Goal: Task Accomplishment & Management: Use online tool/utility

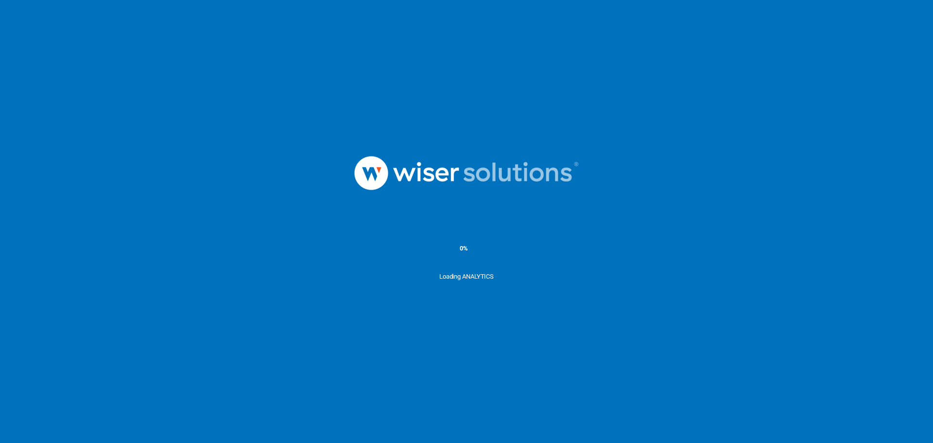
click at [326, 144] on img at bounding box center [467, 172] width 292 height 101
click at [229, 186] on div at bounding box center [466, 172] width 933 height 101
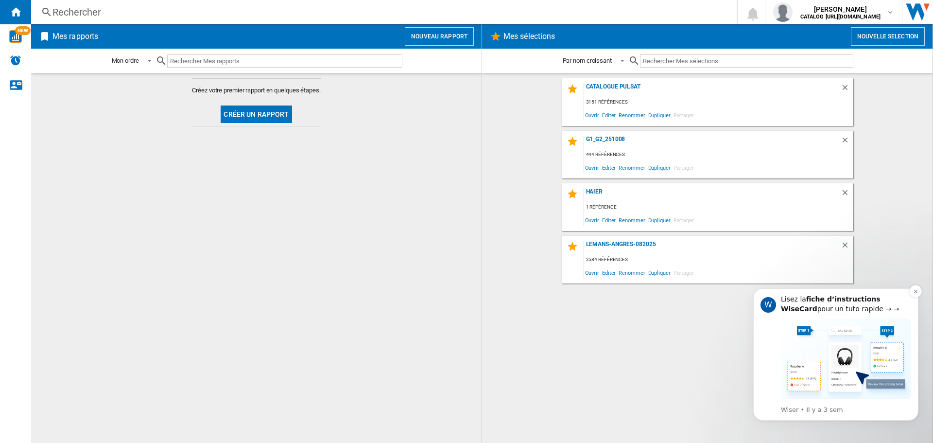
click at [796, 351] on img "Message content" at bounding box center [846, 358] width 130 height 81
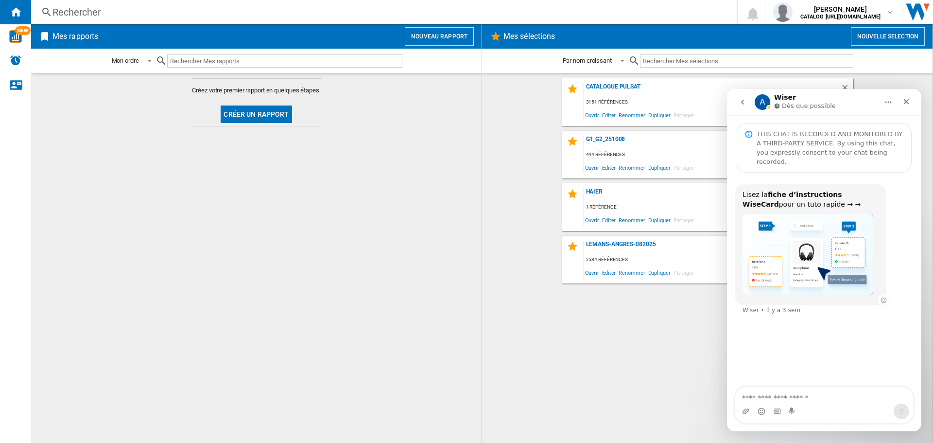
click at [803, 254] on img "Wiser dit…" at bounding box center [808, 254] width 130 height 81
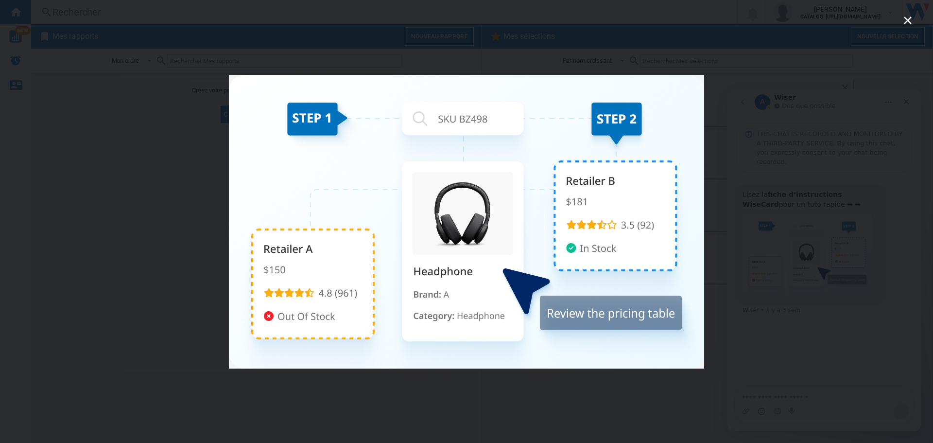
click at [726, 325] on div "Intercom Messenger" at bounding box center [466, 221] width 933 height 443
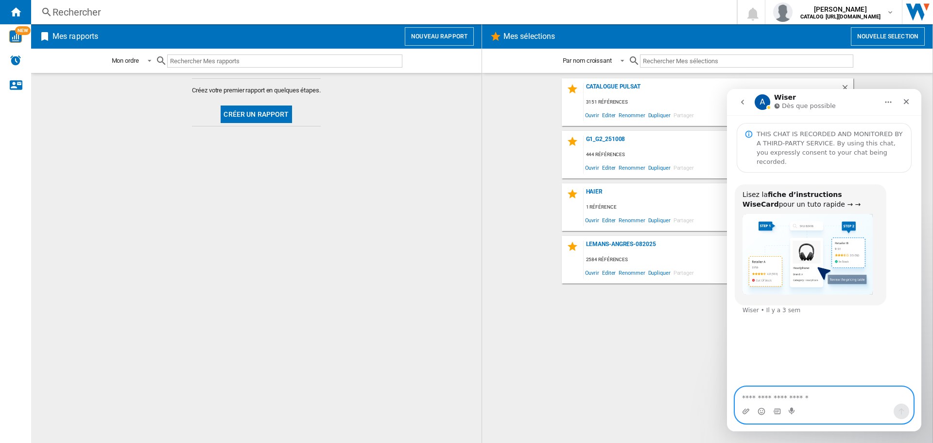
click at [777, 388] on textarea "Envoyer un message..." at bounding box center [824, 395] width 178 height 17
drag, startPoint x: 818, startPoint y: 335, endPoint x: 819, endPoint y: 324, distance: 11.3
click at [818, 327] on div "Lisez la fiche d’instructions WiseCard pour un tuto rapide → → Wiser • Il y a 3…" at bounding box center [824, 280] width 194 height 215
click at [903, 101] on icon "Fermer" at bounding box center [907, 102] width 8 height 8
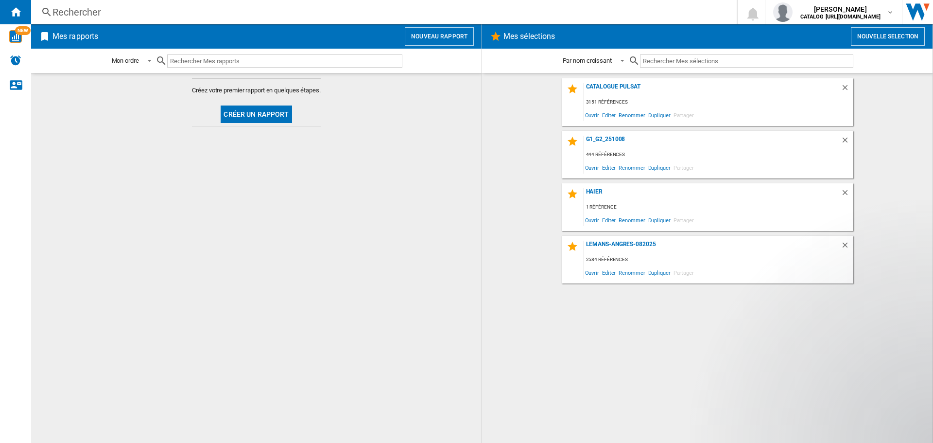
click at [875, 33] on button "Nouvelle selection" at bounding box center [888, 36] width 74 height 18
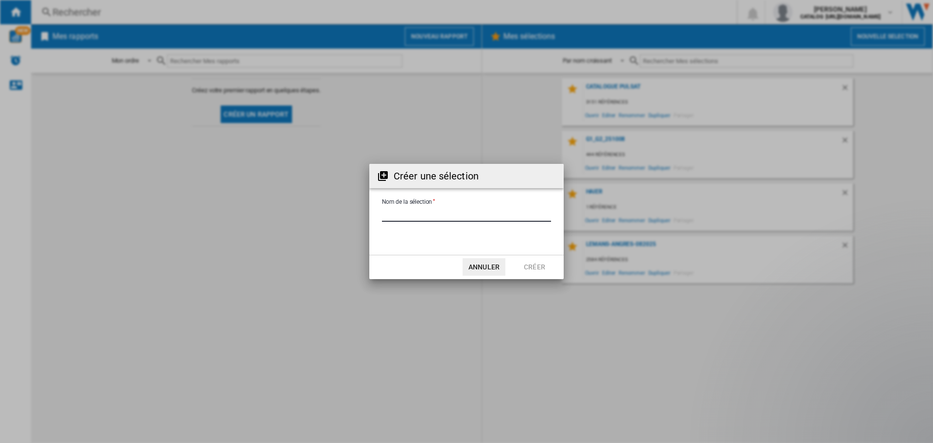
click at [439, 216] on input "Nom de la sélection" at bounding box center [466, 214] width 169 height 15
type input "********"
click at [537, 265] on button "Créer" at bounding box center [534, 266] width 43 height 17
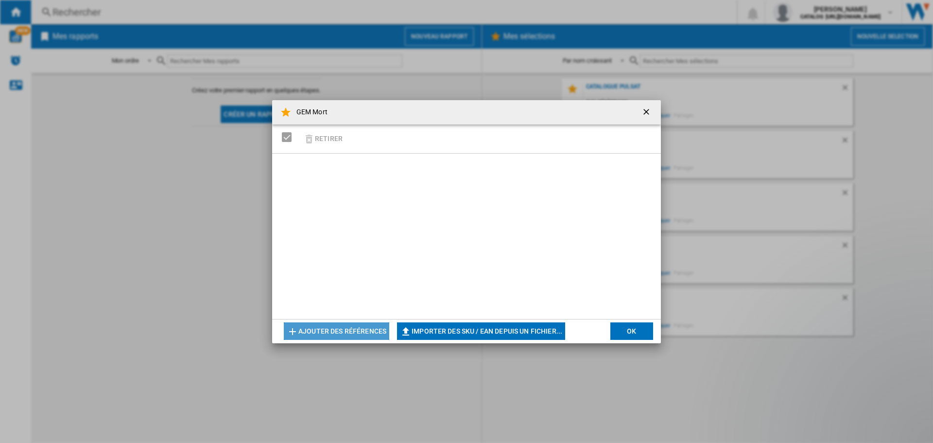
click at [341, 327] on button "Ajouter des références" at bounding box center [336, 330] width 105 height 17
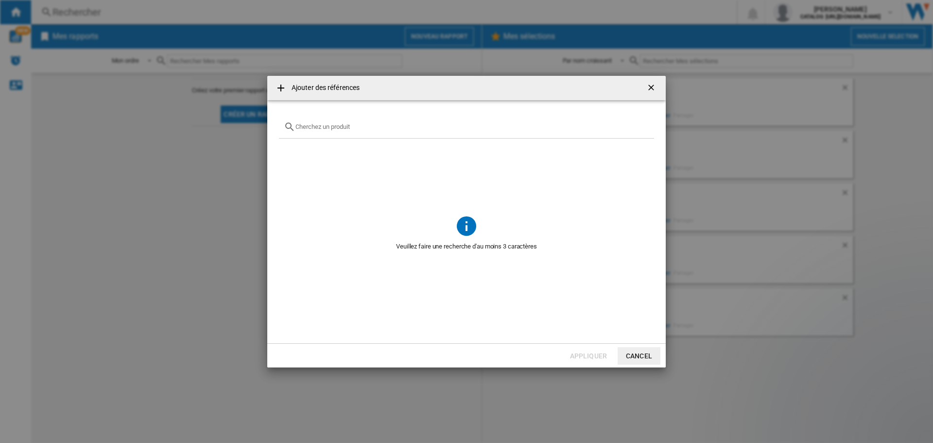
click at [278, 86] on ng-md-icon at bounding box center [281, 88] width 12 height 12
click at [648, 85] on ng-md-icon "getI18NText('BUTTONS.CLOSE_DIALOG')" at bounding box center [652, 89] width 12 height 12
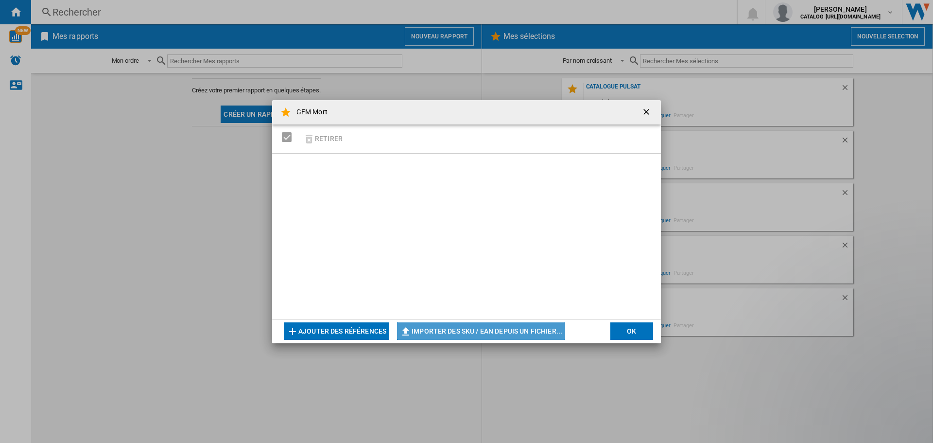
click at [472, 328] on button "Importer des SKU / EAN depuis un fichier..." at bounding box center [481, 330] width 168 height 17
click at [424, 246] on div at bounding box center [466, 236] width 389 height 165
click at [436, 328] on button "Importer des SKU / EAN depuis un fichier..." at bounding box center [481, 330] width 168 height 17
type input "**********"
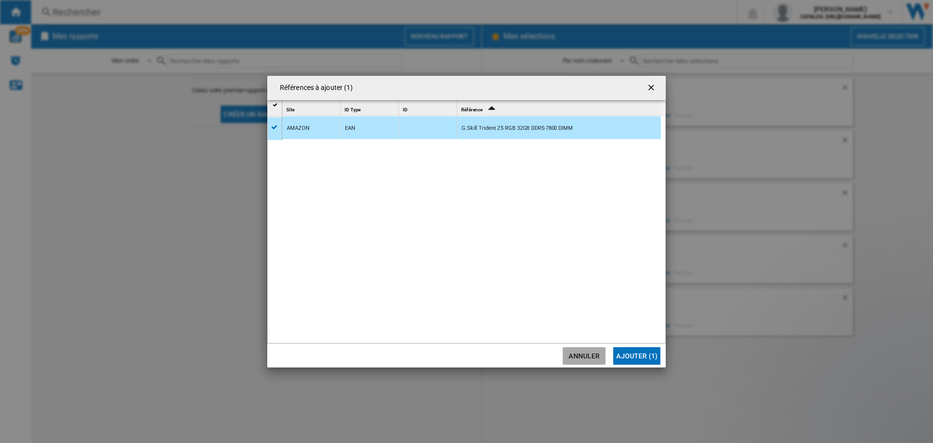
click at [591, 357] on button "Annuler" at bounding box center [584, 355] width 43 height 17
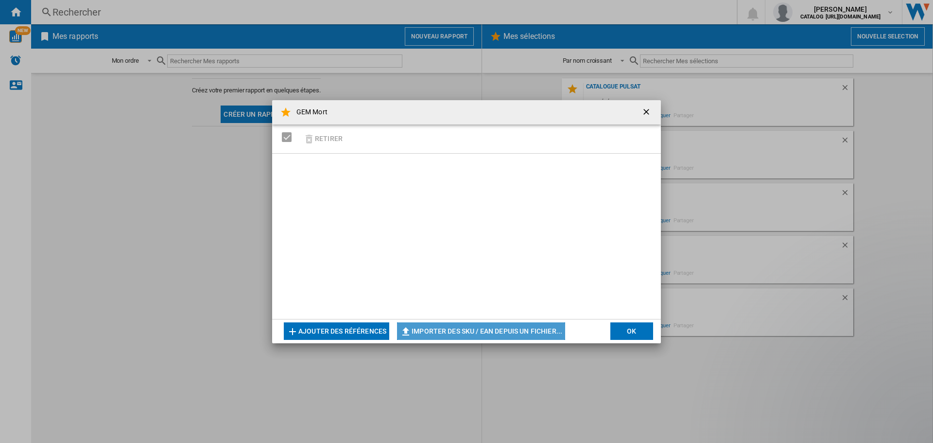
click at [434, 333] on button "Importer des SKU / EAN depuis un fichier..." at bounding box center [481, 330] width 168 height 17
type input "**********"
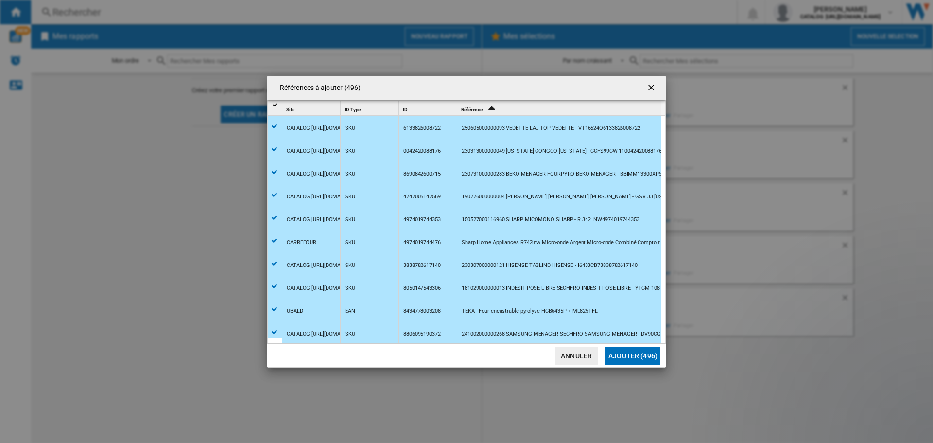
click at [638, 354] on button "Ajouter (496)" at bounding box center [633, 355] width 55 height 17
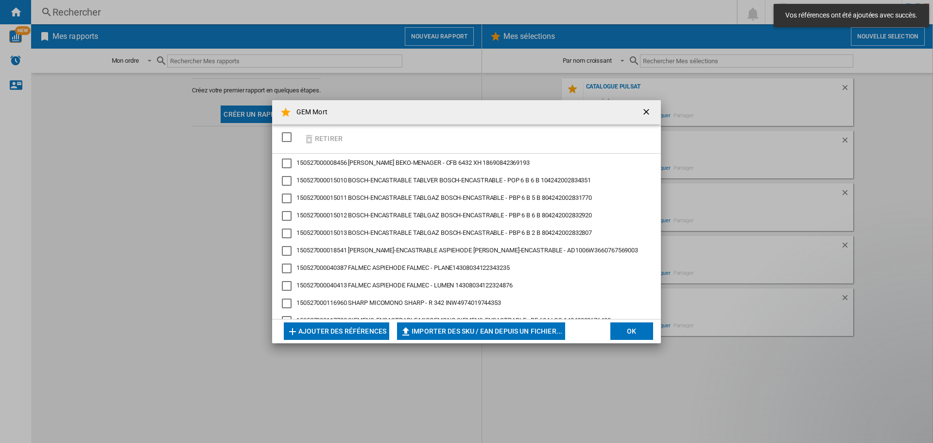
click at [630, 331] on button "OK" at bounding box center [631, 330] width 43 height 17
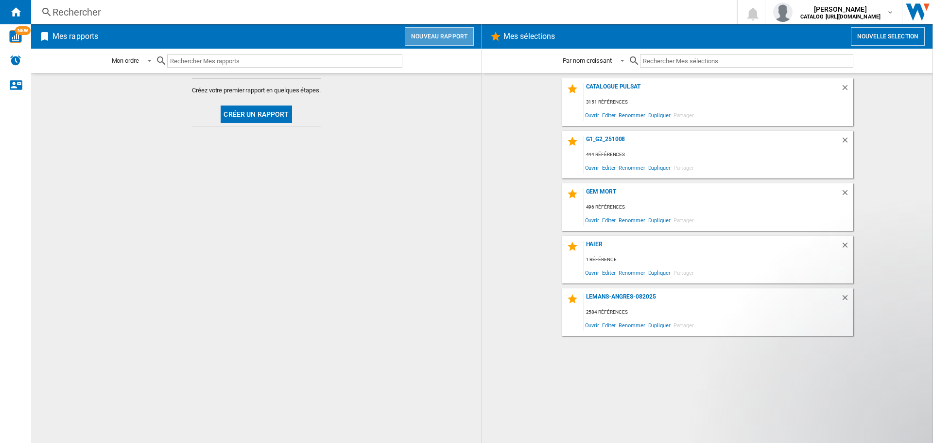
click at [419, 33] on button "Nouveau rapport" at bounding box center [439, 36] width 69 height 18
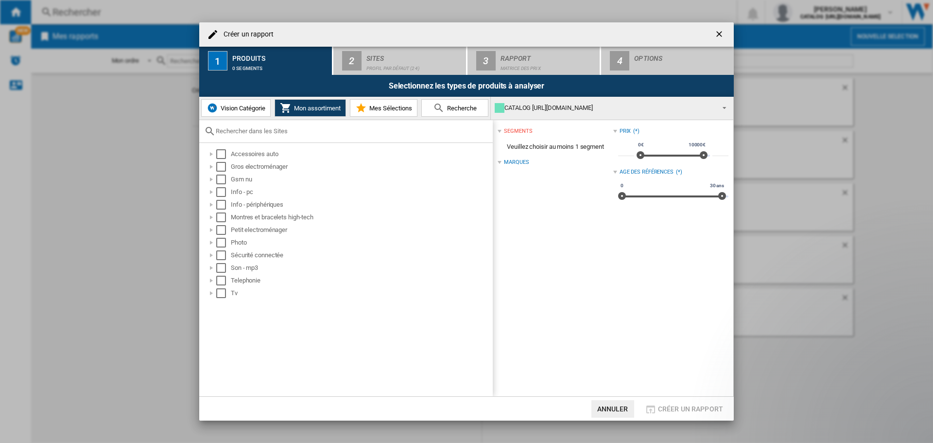
click at [385, 106] on span "Mes Sélections" at bounding box center [389, 107] width 45 height 7
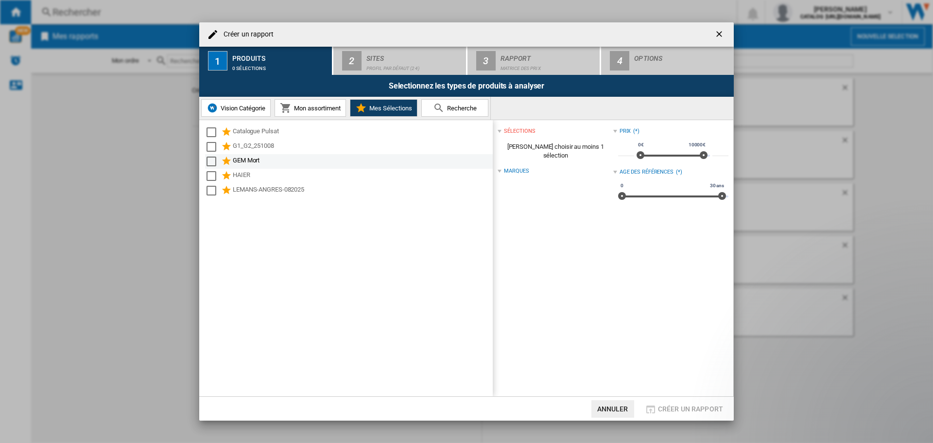
click at [209, 163] on div "Select" at bounding box center [212, 162] width 10 height 10
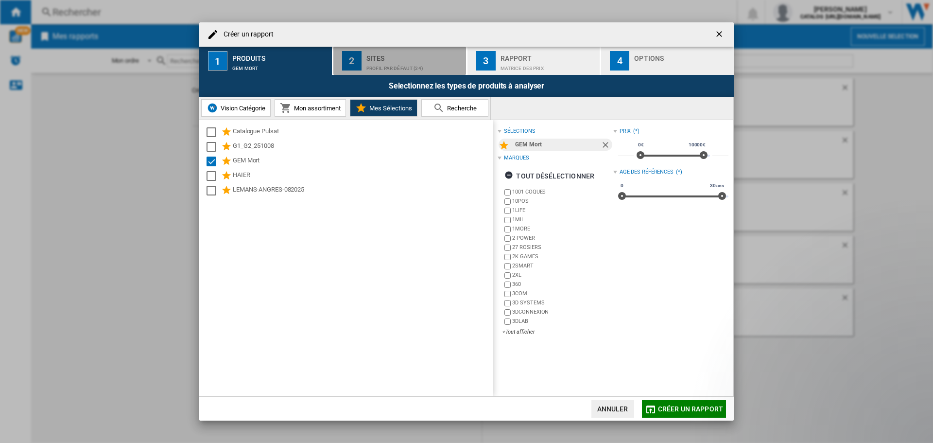
click at [389, 57] on div "Sites" at bounding box center [414, 56] width 96 height 10
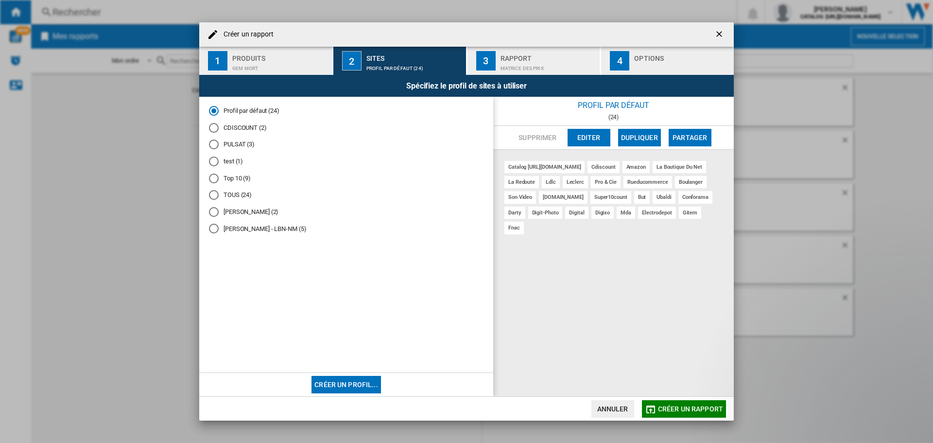
click at [226, 195] on md-radio-button "TOUS (24)" at bounding box center [346, 195] width 275 height 9
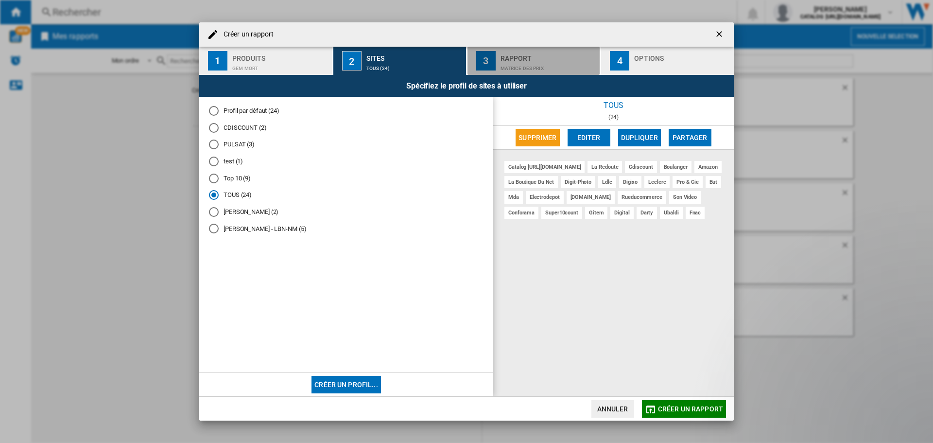
click at [509, 63] on div "Matrice des prix" at bounding box center [549, 66] width 96 height 10
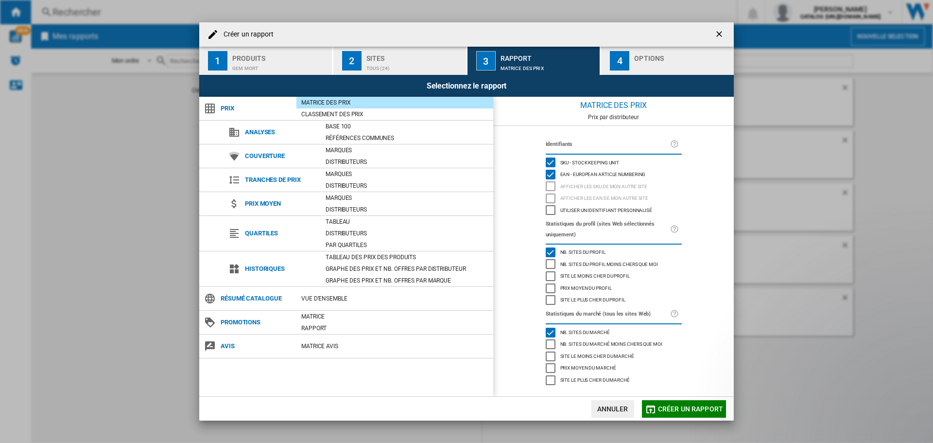
click at [551, 276] on div "Site le moins cher du profil" at bounding box center [551, 276] width 10 height 10
click at [675, 409] on span "Créer un rapport" at bounding box center [690, 409] width 65 height 8
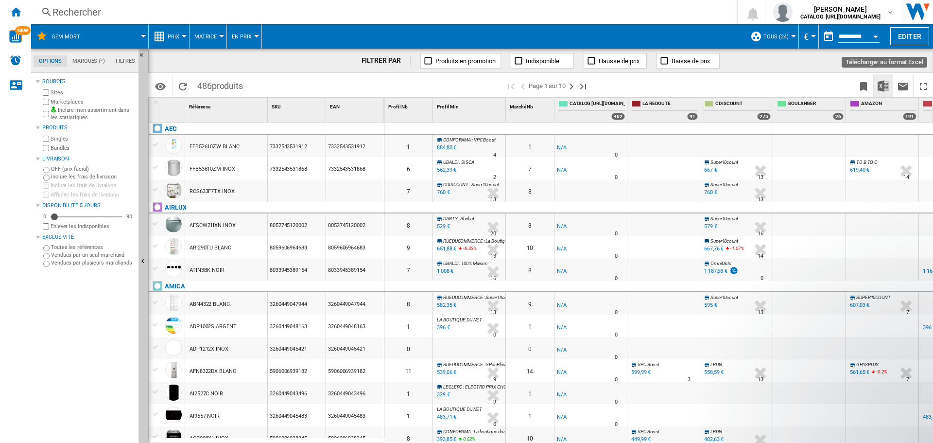
click at [881, 84] on img "Télécharger au format Excel" at bounding box center [884, 86] width 12 height 12
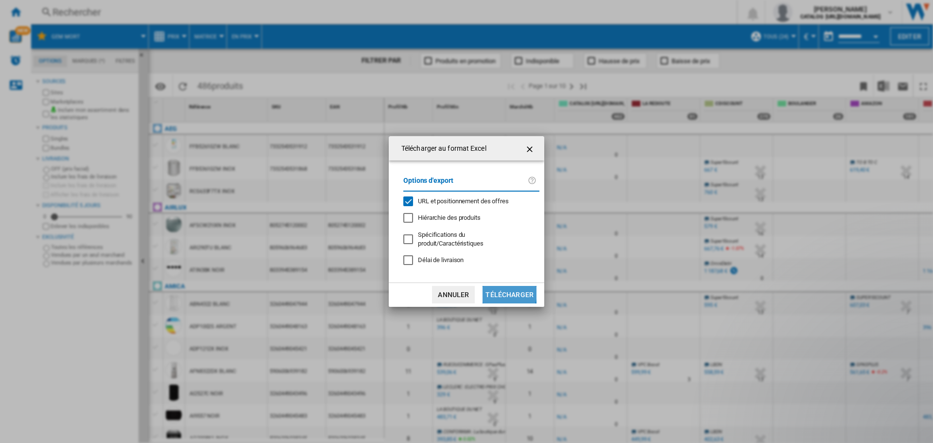
click at [503, 287] on button "Télécharger" at bounding box center [510, 294] width 54 height 17
